Goal: Book appointment/travel/reservation

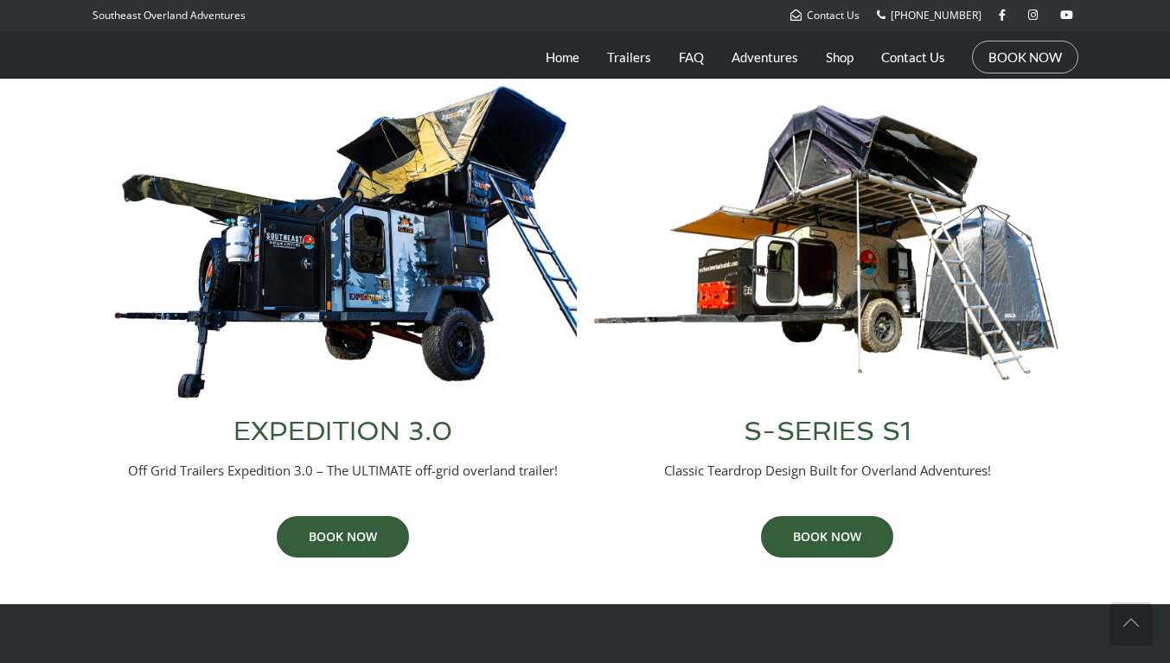
scroll to position [707, 0]
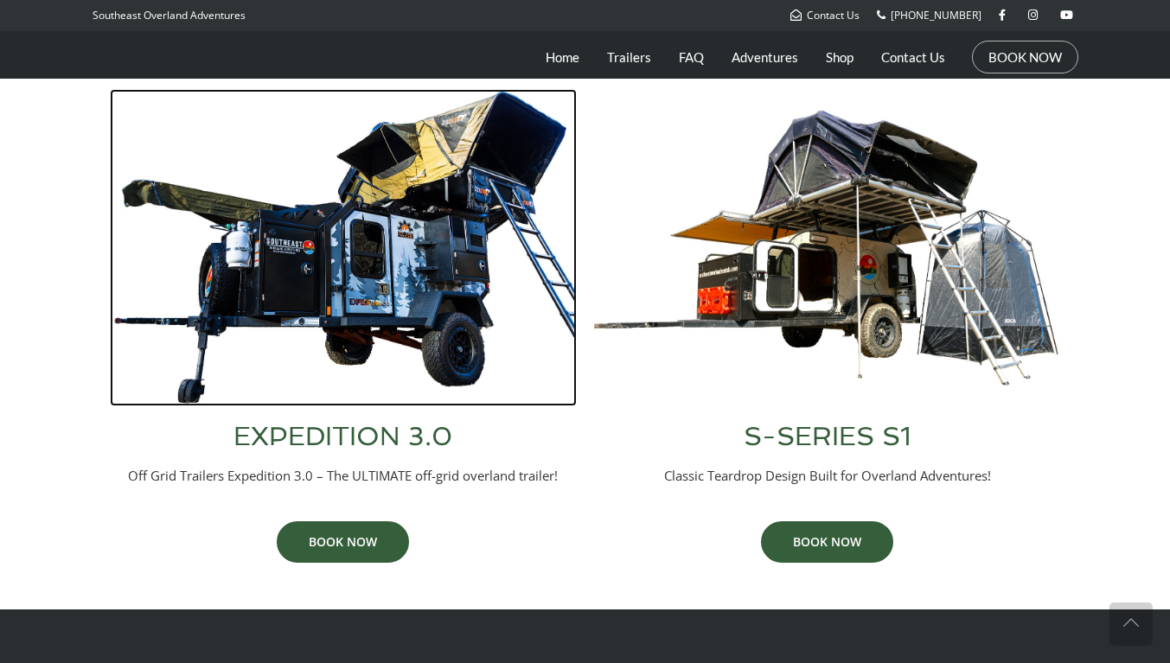
click at [376, 295] on img at bounding box center [343, 247] width 467 height 317
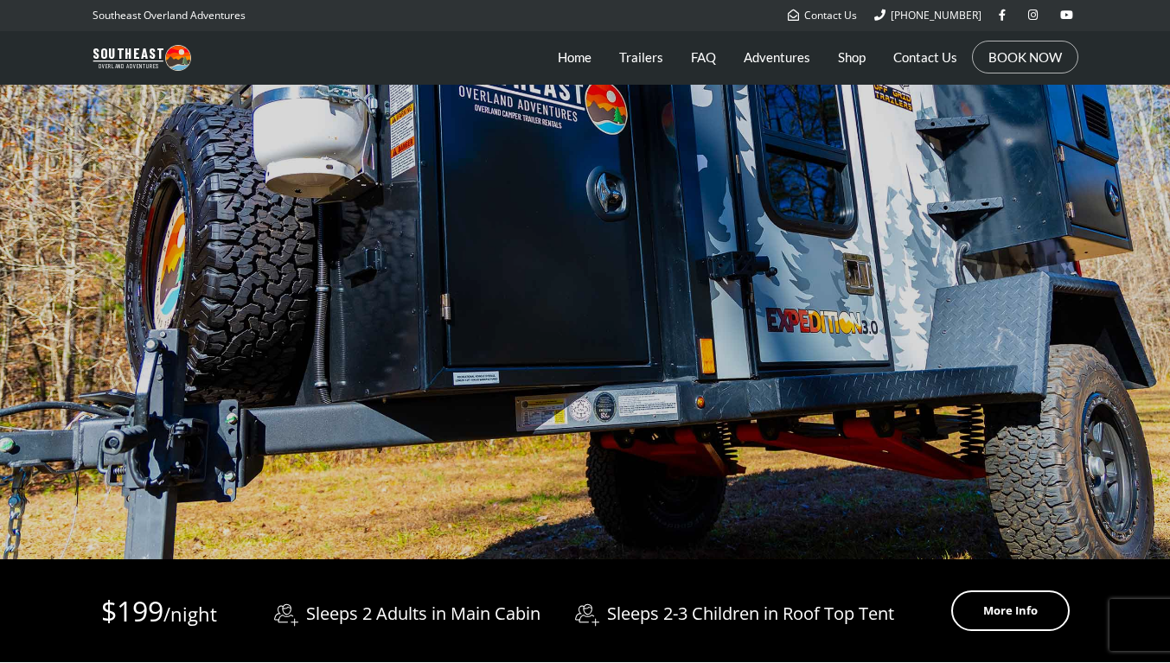
scroll to position [221, 0]
